Goal: Task Accomplishment & Management: Manage account settings

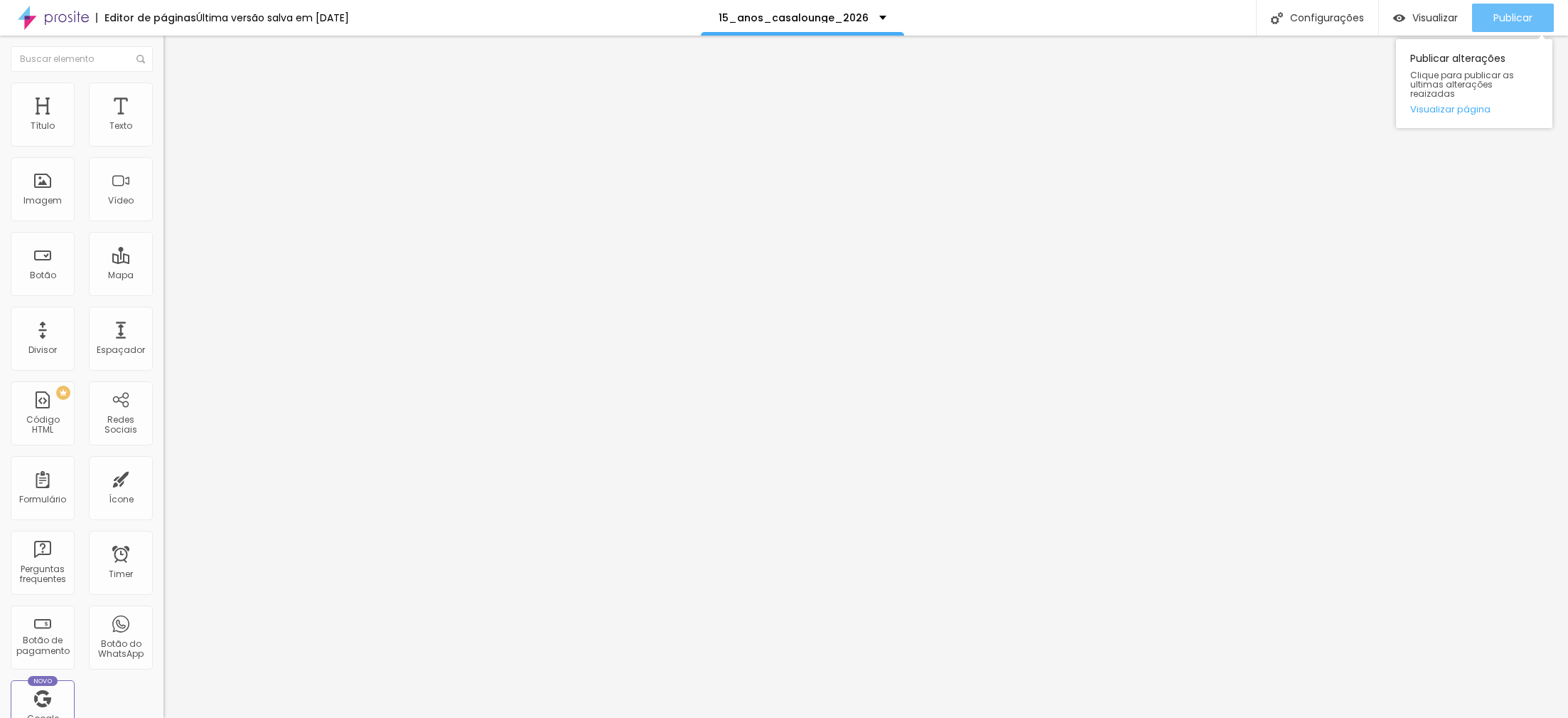
click at [1522, 21] on span "Publicar" at bounding box center [1513, 18] width 39 height 12
click at [1504, 19] on span "Publicar" at bounding box center [1513, 18] width 39 height 12
click at [1527, 23] on span "Publicar" at bounding box center [1513, 18] width 39 height 12
click at [1514, 16] on span "Publicar" at bounding box center [1513, 18] width 39 height 12
